Goal: Transaction & Acquisition: Book appointment/travel/reservation

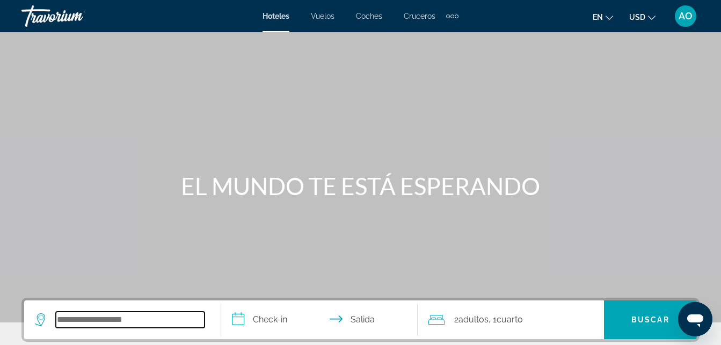
click at [124, 322] on input "Widget de búsqueda" at bounding box center [130, 319] width 149 height 16
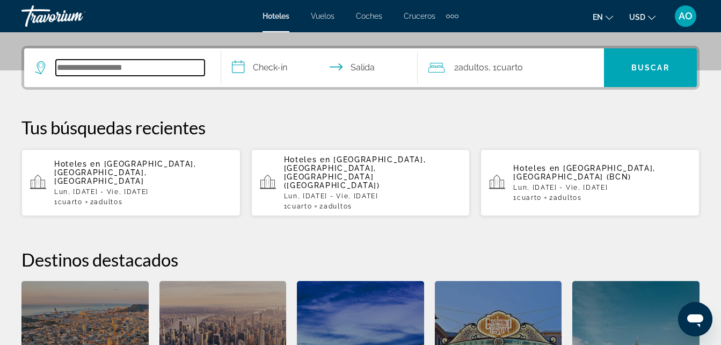
scroll to position [262, 0]
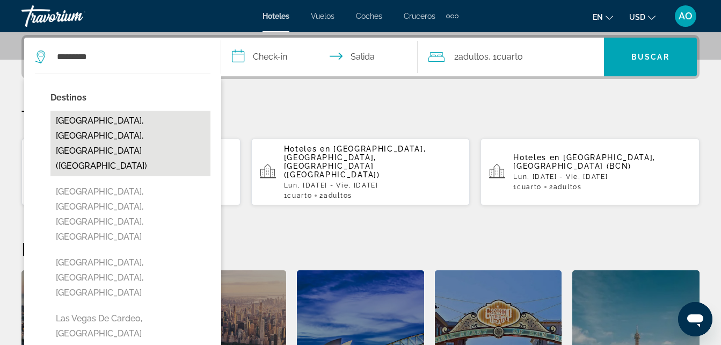
click at [104, 121] on button "[GEOGRAPHIC_DATA], [GEOGRAPHIC_DATA], [GEOGRAPHIC_DATA] ([GEOGRAPHIC_DATA])" at bounding box center [130, 143] width 160 height 65
type input "**********"
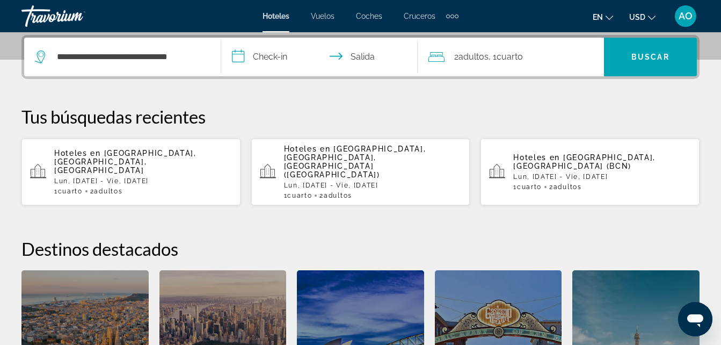
click at [287, 59] on input "**********" at bounding box center [321, 59] width 201 height 42
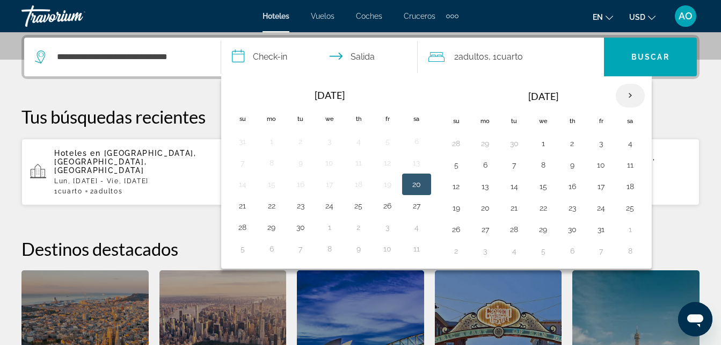
click at [634, 98] on th "Next month" at bounding box center [630, 96] width 29 height 24
click at [243, 98] on th "Mes anterior" at bounding box center [242, 96] width 29 height 24
click at [243, 98] on th "Fechas de entrada y salida" at bounding box center [242, 95] width 29 height 24
click at [632, 99] on th "Next month" at bounding box center [630, 96] width 29 height 24
click at [271, 210] on button "20" at bounding box center [271, 207] width 17 height 15
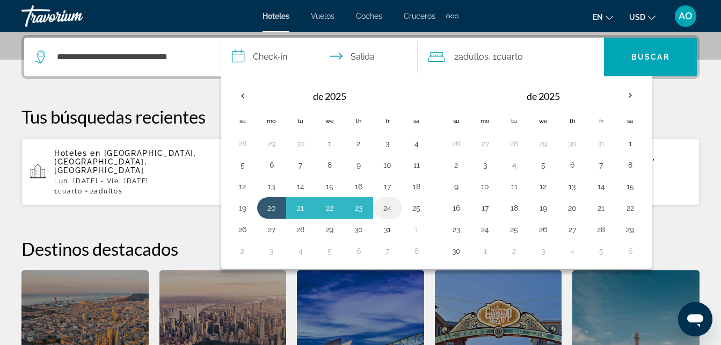
click at [393, 211] on button "24" at bounding box center [387, 207] width 17 height 15
type input "**********"
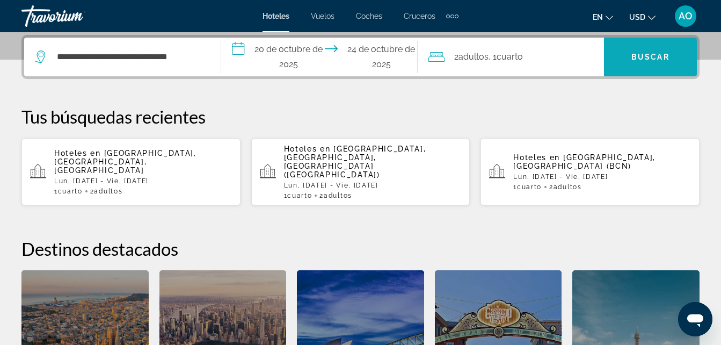
click at [654, 53] on span "Buscar" at bounding box center [650, 57] width 38 height 9
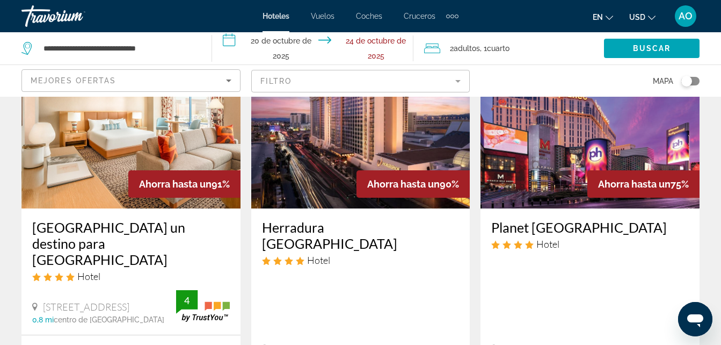
scroll to position [94, 0]
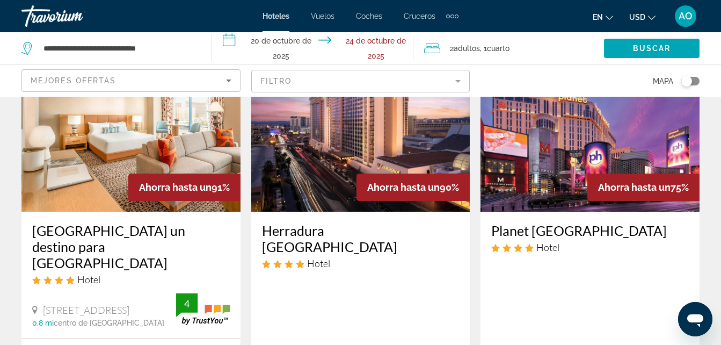
click at [107, 136] on img "Contenido principal" at bounding box center [130, 126] width 219 height 172
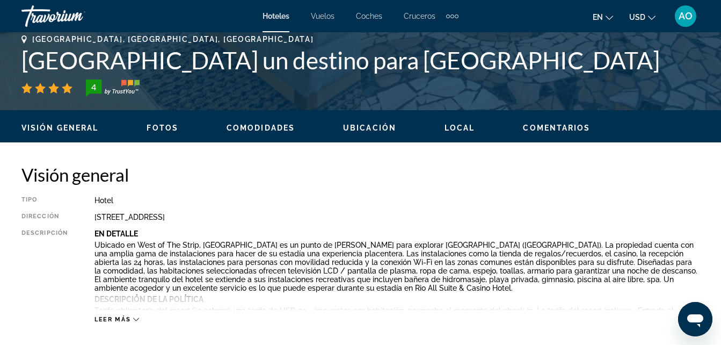
scroll to position [376, 0]
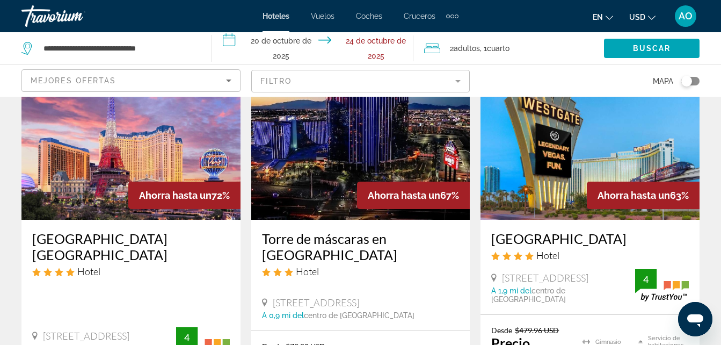
scroll to position [537, 0]
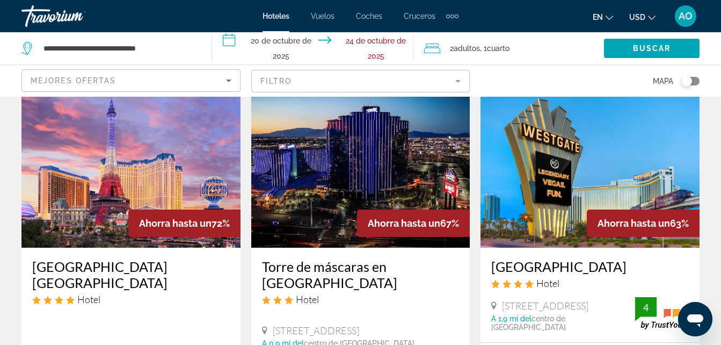
click at [367, 147] on img "Contenido principal" at bounding box center [360, 162] width 219 height 172
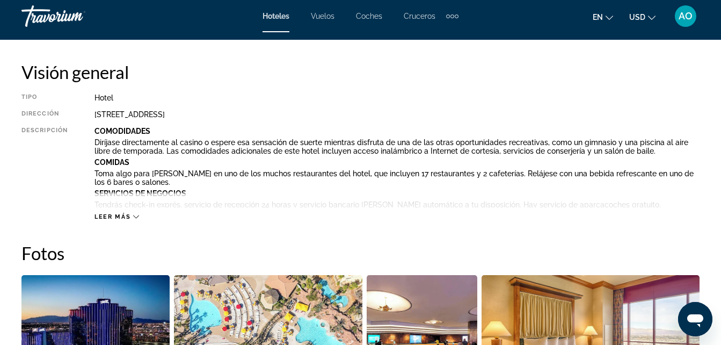
scroll to position [537, 0]
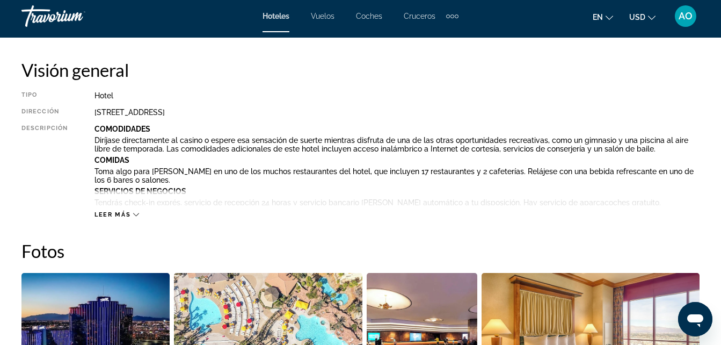
click at [131, 216] on div "Leer más" at bounding box center [116, 214] width 45 height 7
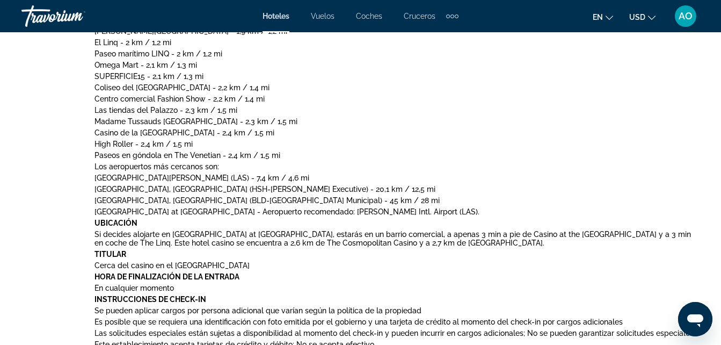
scroll to position [751, 0]
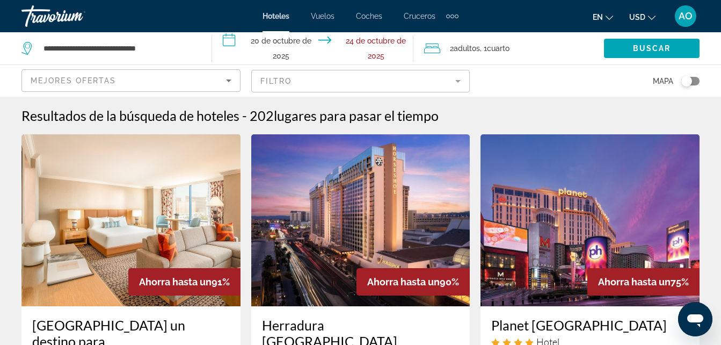
click at [127, 219] on img "Contenido principal" at bounding box center [130, 220] width 219 height 172
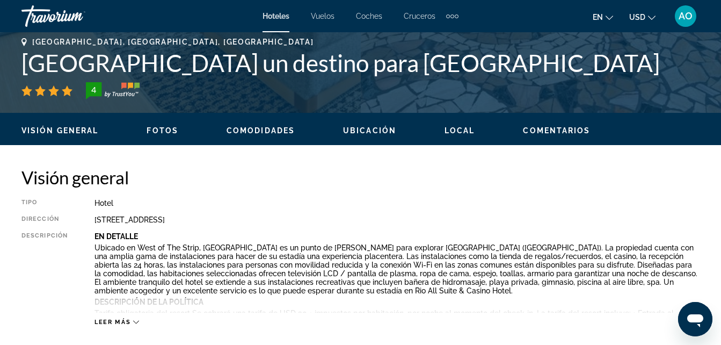
scroll to position [537, 0]
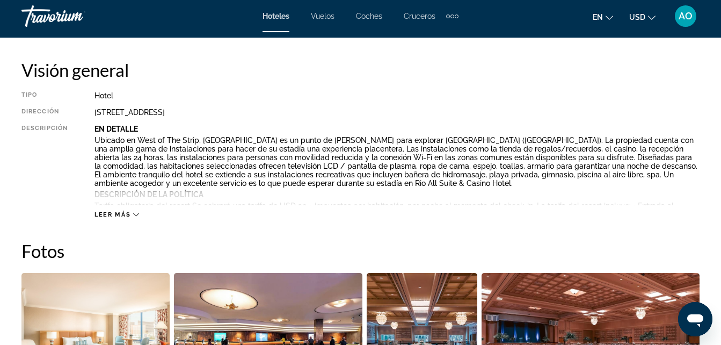
click at [135, 217] on div "Leer más" at bounding box center [116, 214] width 45 height 7
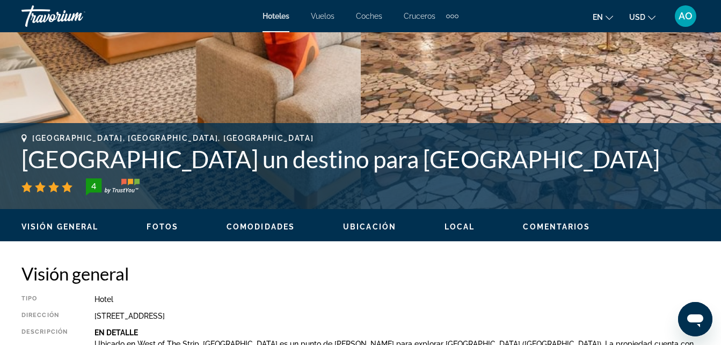
scroll to position [322, 0]
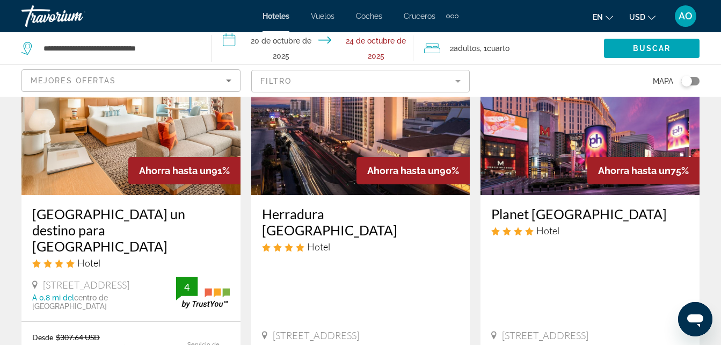
scroll to position [107, 0]
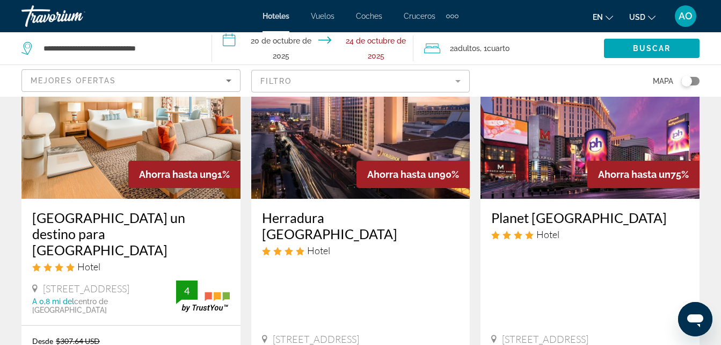
click at [568, 144] on img "Contenido principal" at bounding box center [589, 113] width 219 height 172
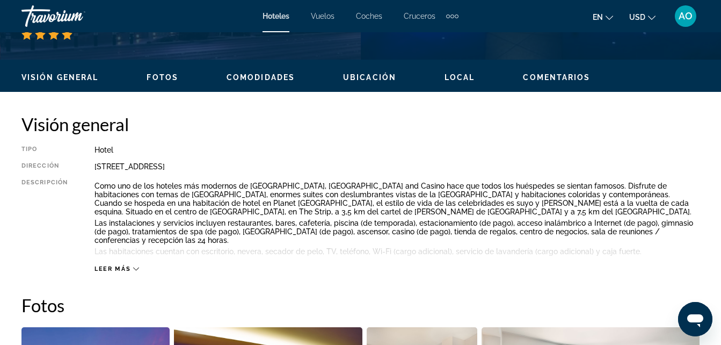
scroll to position [483, 0]
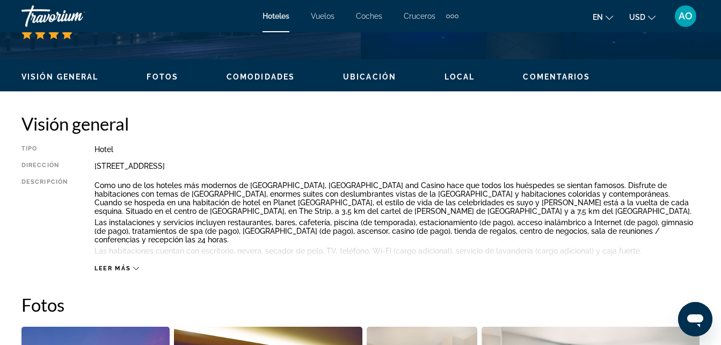
click at [133, 269] on icon "Contenido principal" at bounding box center [136, 268] width 6 height 6
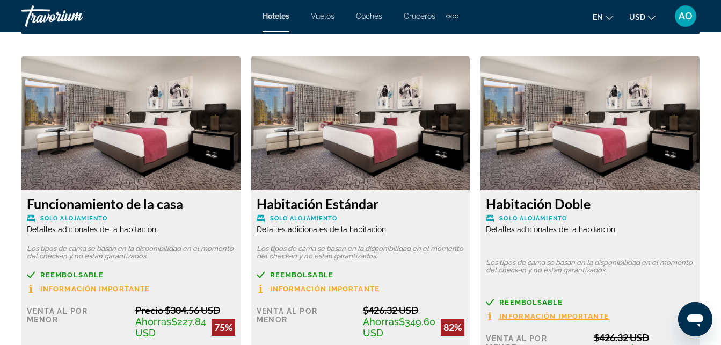
scroll to position [1717, 0]
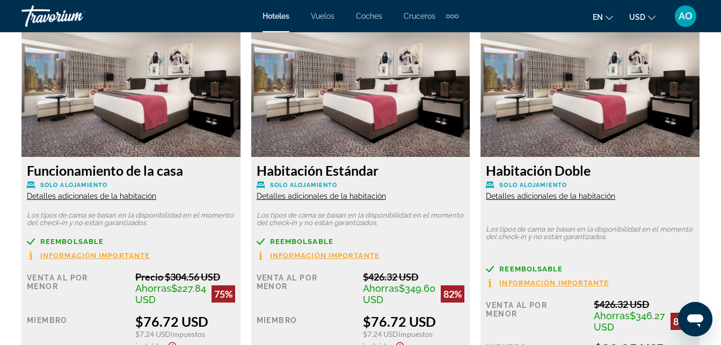
click at [92, 257] on span "Información importante" at bounding box center [94, 255] width 109 height 7
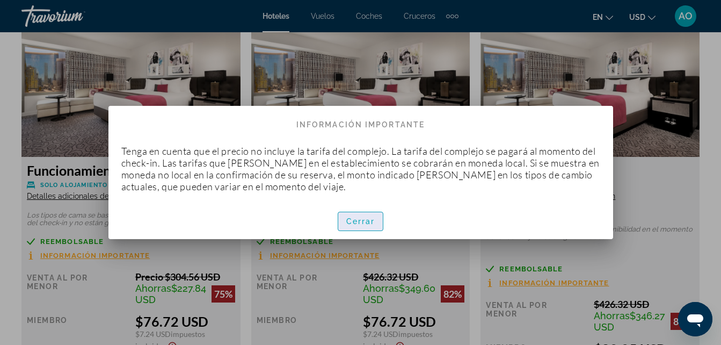
click at [354, 224] on span "Cerrar" at bounding box center [360, 221] width 29 height 9
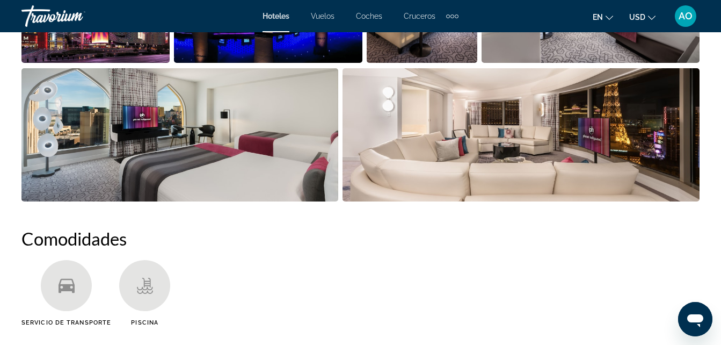
scroll to position [751, 0]
